Goal: Navigation & Orientation: Find specific page/section

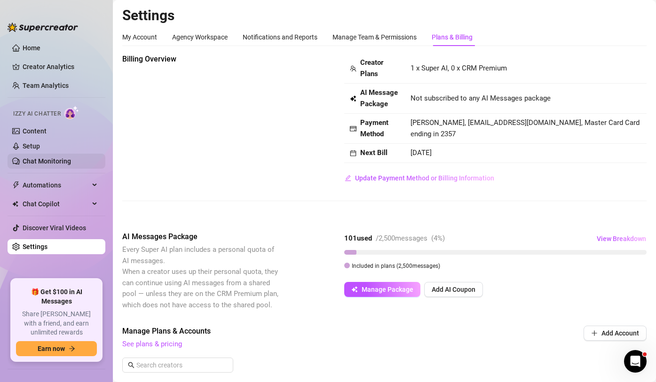
click at [44, 162] on link "Chat Monitoring" at bounding box center [47, 161] width 48 height 8
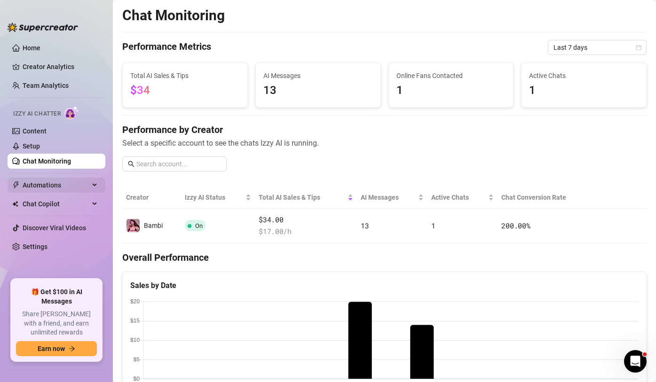
click at [65, 189] on span "Automations" at bounding box center [56, 185] width 67 height 15
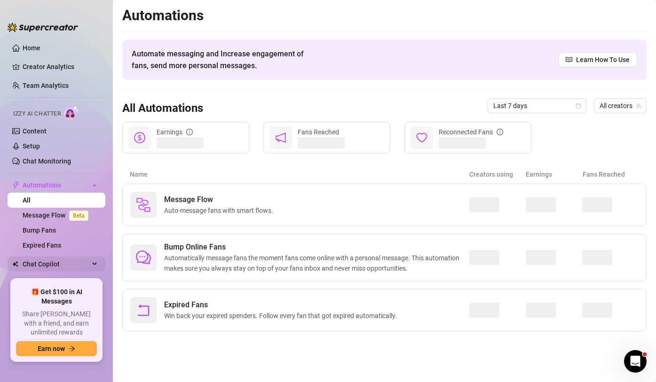
click at [51, 259] on span "Chat Copilot" at bounding box center [56, 264] width 67 height 15
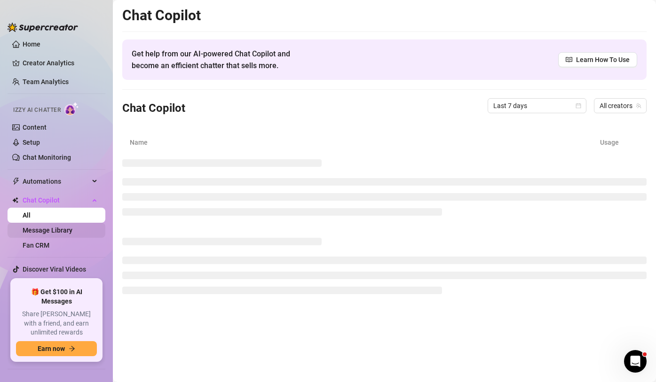
scroll to position [4, 0]
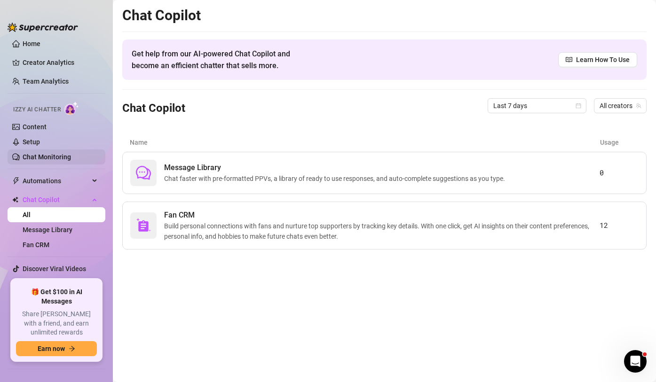
click at [33, 156] on link "Chat Monitoring" at bounding box center [47, 157] width 48 height 8
